Goal: Information Seeking & Learning: Learn about a topic

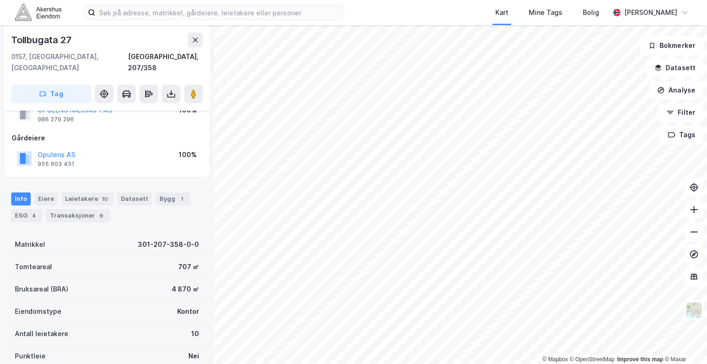
scroll to position [93, 0]
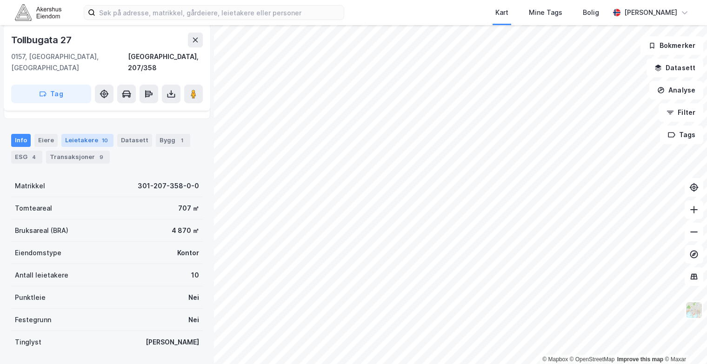
click at [65, 134] on div "Leietakere 10" at bounding box center [87, 140] width 52 height 13
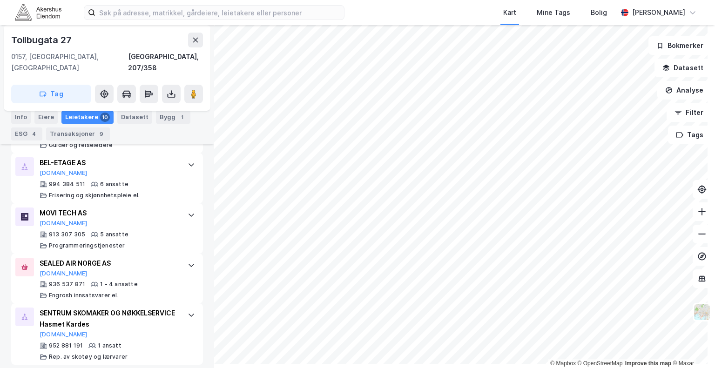
scroll to position [591, 0]
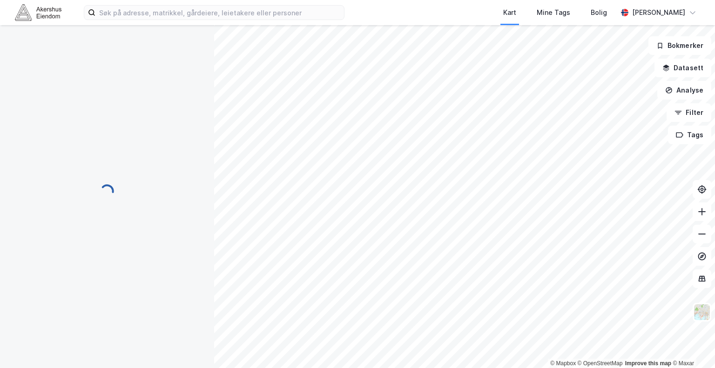
scroll to position [78, 0]
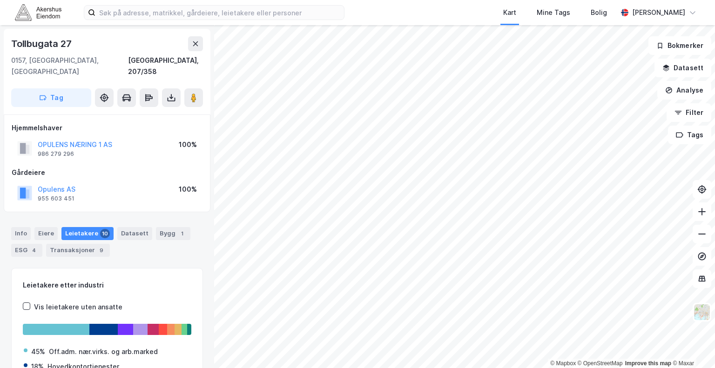
scroll to position [67, 0]
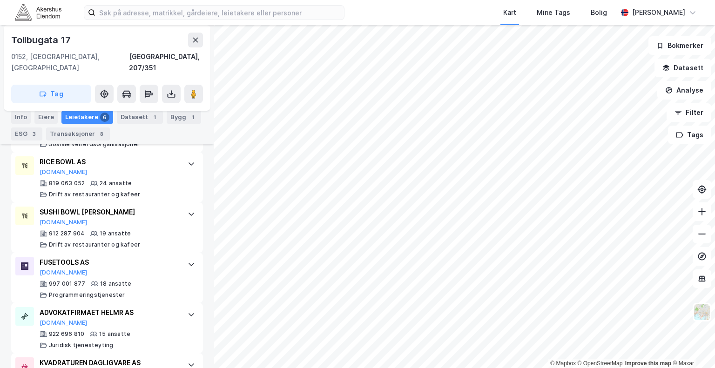
scroll to position [322, 0]
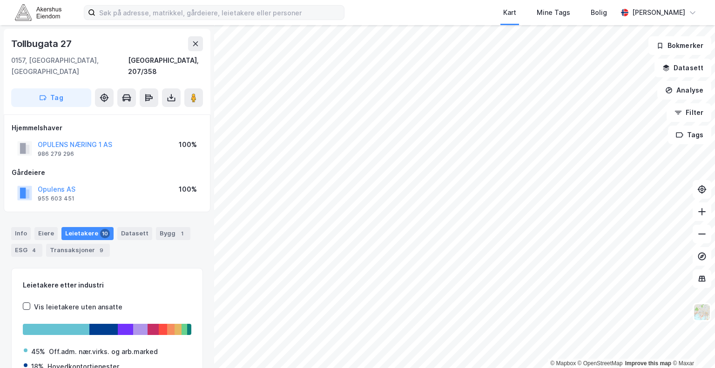
scroll to position [67, 0]
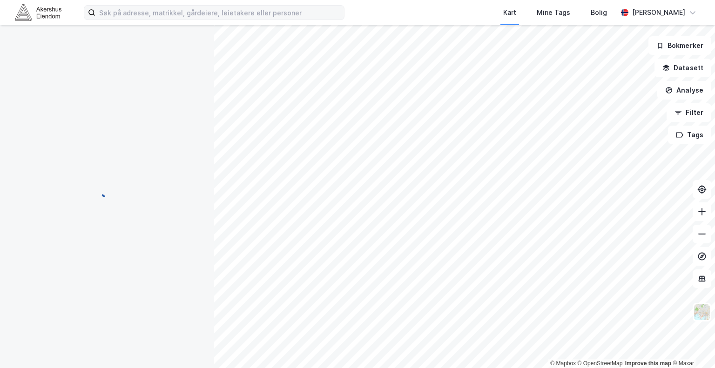
scroll to position [67, 0]
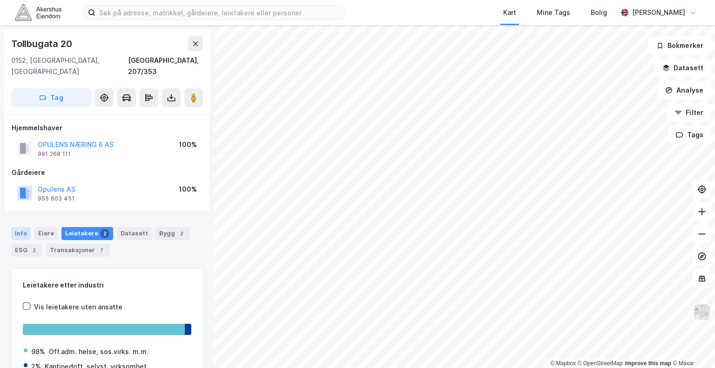
click at [22, 227] on div "Info" at bounding box center [21, 233] width 20 height 13
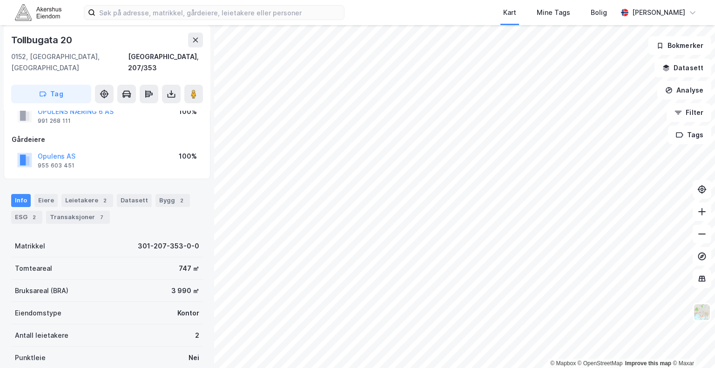
scroll to position [47, 0]
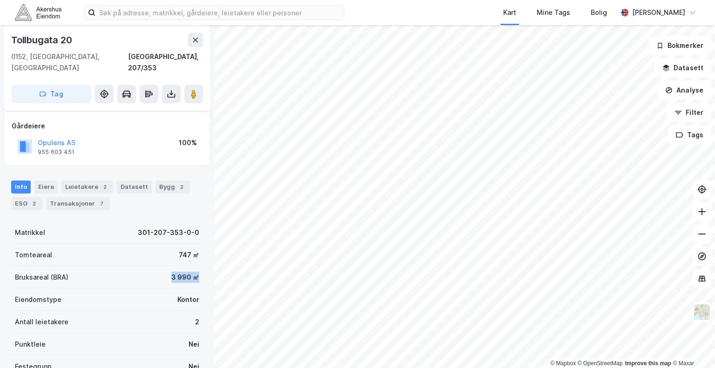
drag, startPoint x: 162, startPoint y: 268, endPoint x: 194, endPoint y: 268, distance: 31.6
click at [194, 268] on div "Bruksareal (BRA) 3 990 ㎡" at bounding box center [107, 277] width 192 height 22
click at [194, 267] on div "Bruksareal (BRA) 3 990 ㎡" at bounding box center [107, 277] width 192 height 22
click at [186, 272] on div "3 990 ㎡" at bounding box center [185, 277] width 28 height 11
drag, startPoint x: 185, startPoint y: 267, endPoint x: 166, endPoint y: 266, distance: 19.6
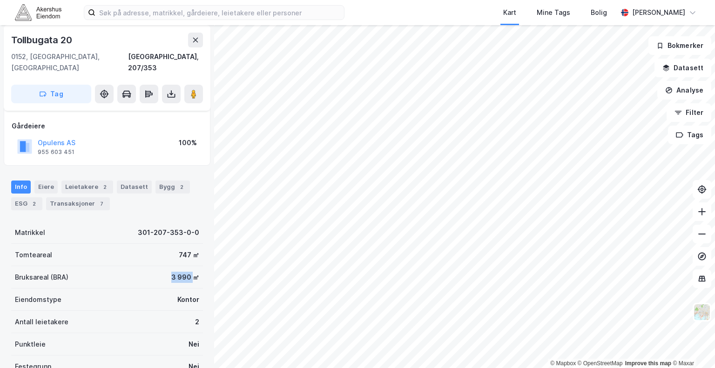
click at [171, 272] on div "3 990 ㎡" at bounding box center [185, 277] width 28 height 11
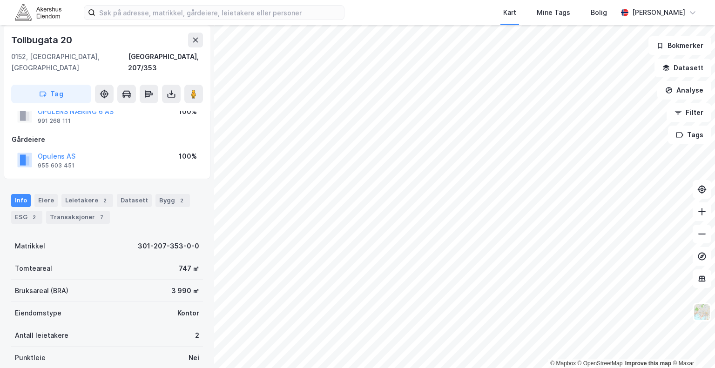
scroll to position [0, 0]
